Goal: Check status: Check status

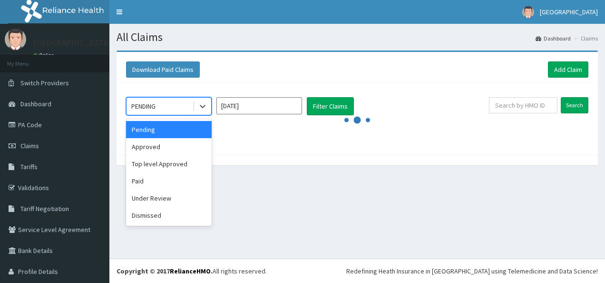
click at [201, 107] on icon at bounding box center [203, 106] width 10 height 10
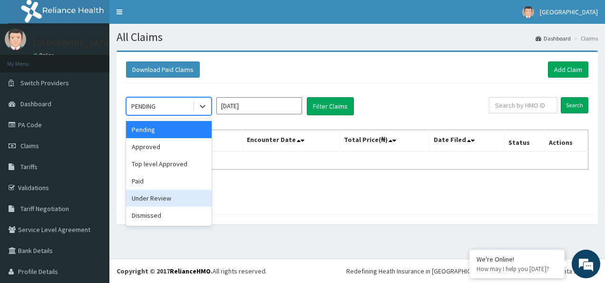
click at [179, 196] on div "Under Review" at bounding box center [169, 197] width 86 height 17
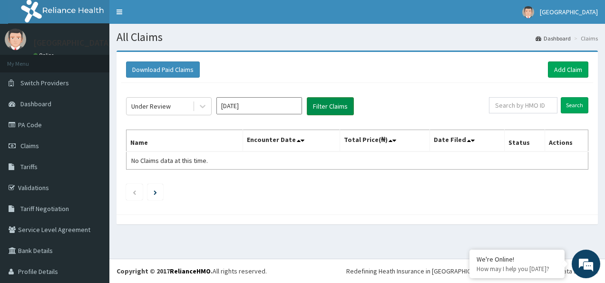
click at [337, 105] on button "Filter Claims" at bounding box center [330, 106] width 47 height 18
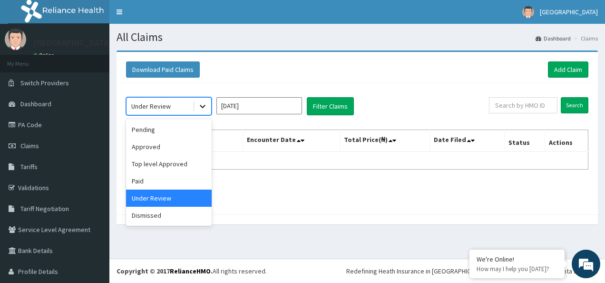
click at [207, 108] on icon at bounding box center [203, 106] width 10 height 10
click at [190, 148] on div "Approved" at bounding box center [169, 146] width 86 height 17
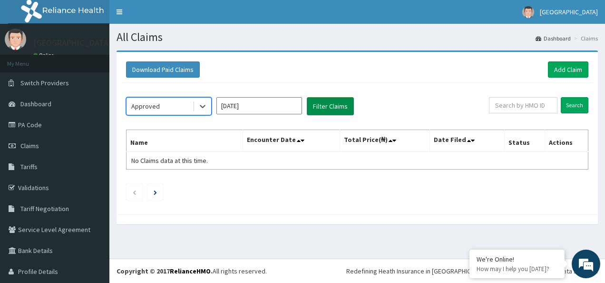
click at [322, 107] on button "Filter Claims" at bounding box center [330, 106] width 47 height 18
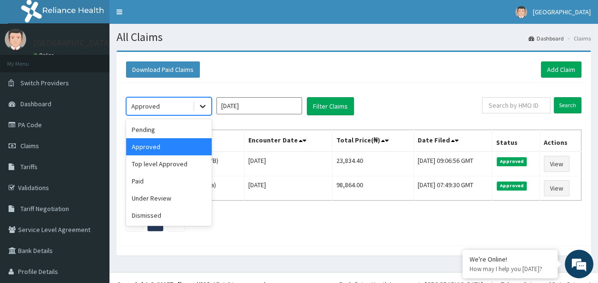
click at [202, 105] on icon at bounding box center [203, 106] width 10 height 10
click at [173, 180] on div "Paid" at bounding box center [169, 180] width 86 height 17
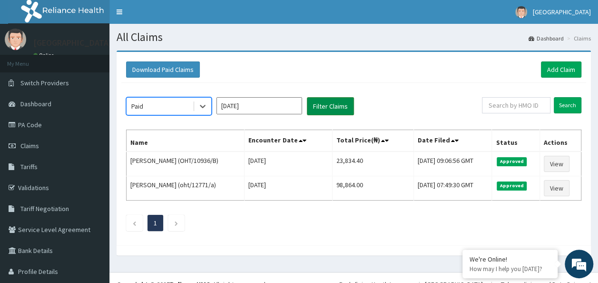
click at [326, 102] on button "Filter Claims" at bounding box center [330, 106] width 47 height 18
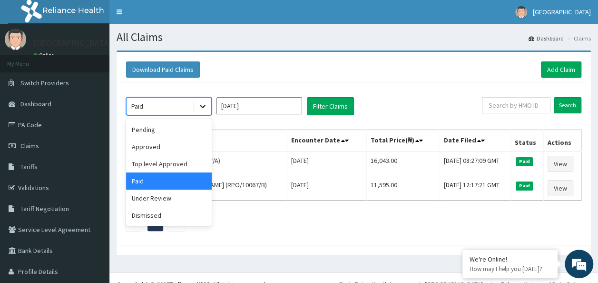
click at [205, 109] on icon at bounding box center [203, 106] width 10 height 10
click at [184, 213] on div "Dismissed" at bounding box center [169, 215] width 86 height 17
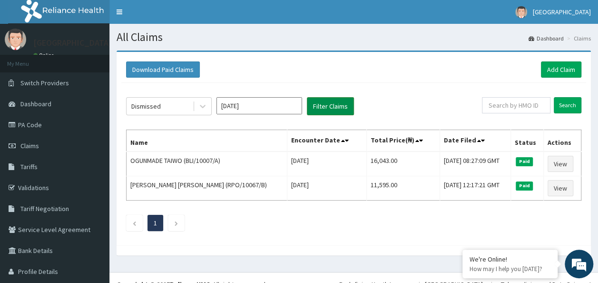
click at [330, 109] on button "Filter Claims" at bounding box center [330, 106] width 47 height 18
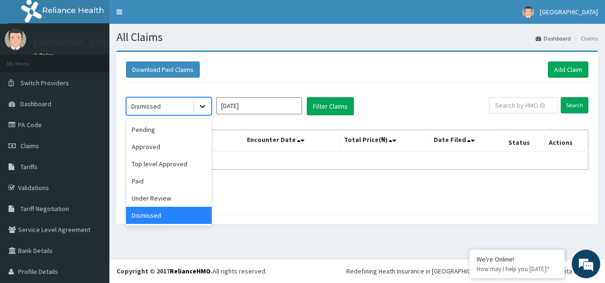
click at [201, 108] on icon at bounding box center [203, 106] width 10 height 10
click at [182, 134] on div "Pending" at bounding box center [169, 129] width 86 height 17
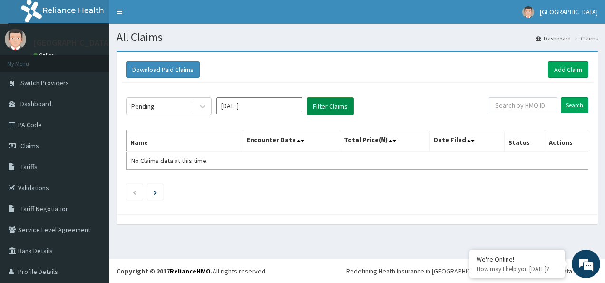
click at [317, 105] on button "Filter Claims" at bounding box center [330, 106] width 47 height 18
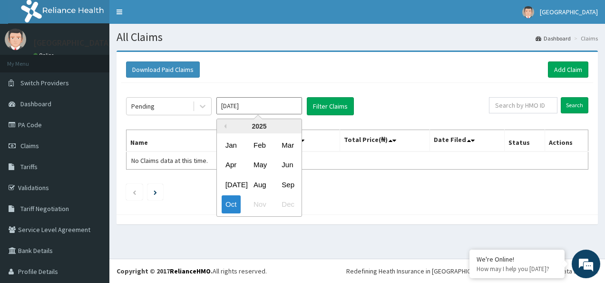
click at [292, 105] on input "[DATE]" at bounding box center [259, 105] width 86 height 17
click at [284, 185] on div "Sep" at bounding box center [287, 185] width 19 height 18
type input "Sep 2025"
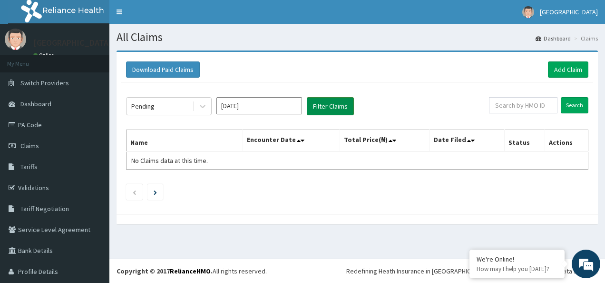
click at [326, 108] on button "Filter Claims" at bounding box center [330, 106] width 47 height 18
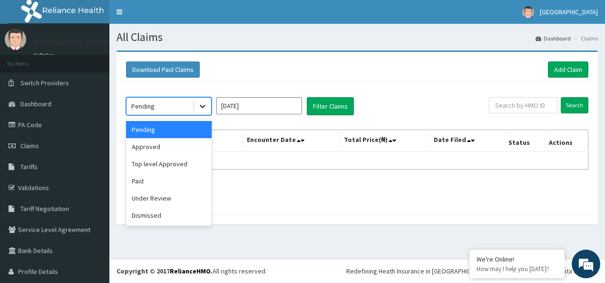
click at [203, 105] on icon at bounding box center [203, 106] width 10 height 10
click at [177, 193] on div "Under Review" at bounding box center [169, 197] width 86 height 17
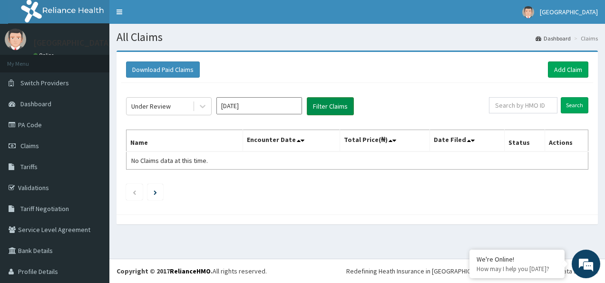
click at [321, 100] on button "Filter Claims" at bounding box center [330, 106] width 47 height 18
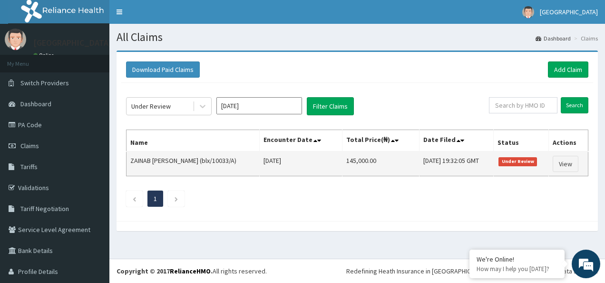
click at [420, 158] on td "Fri, 26 Sep 2025 19:32:05 GMT" at bounding box center [457, 163] width 74 height 25
click at [558, 167] on link "View" at bounding box center [566, 164] width 26 height 16
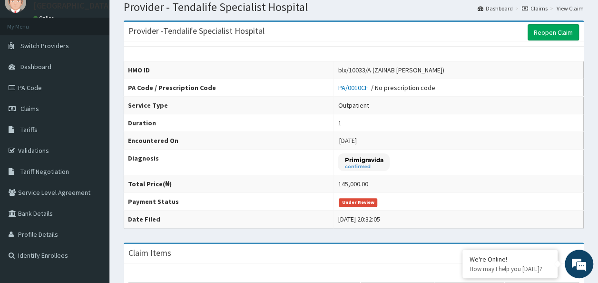
scroll to position [28, 0]
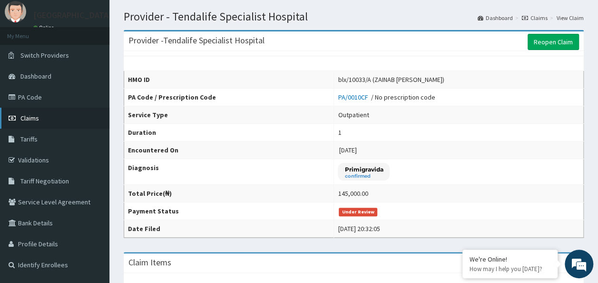
click at [42, 116] on link "Claims" at bounding box center [54, 118] width 109 height 21
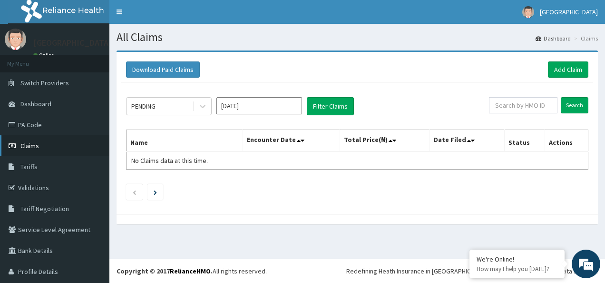
click at [33, 149] on span "Claims" at bounding box center [29, 145] width 19 height 9
click at [31, 125] on link "PA Code" at bounding box center [54, 124] width 109 height 21
